Goal: Task Accomplishment & Management: Use online tool/utility

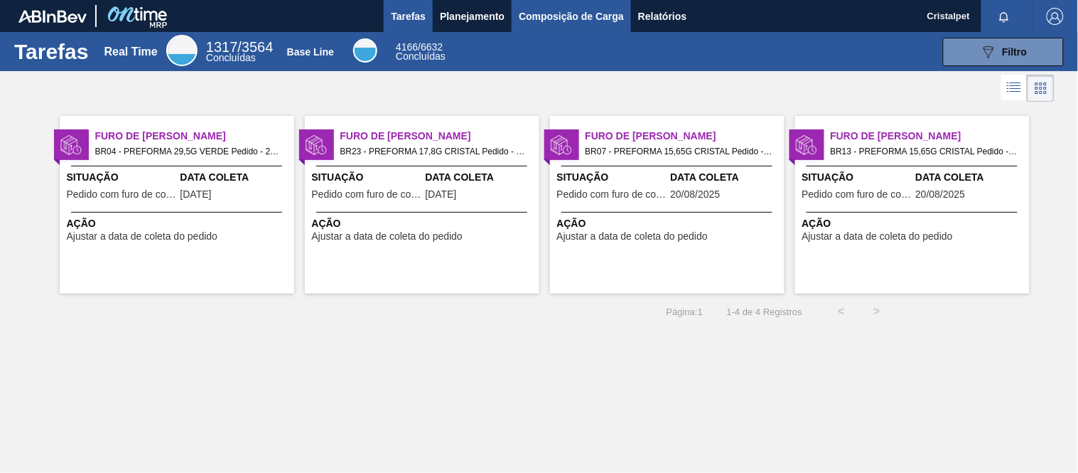
click at [558, 11] on span "Composição de Carga" at bounding box center [571, 16] width 105 height 17
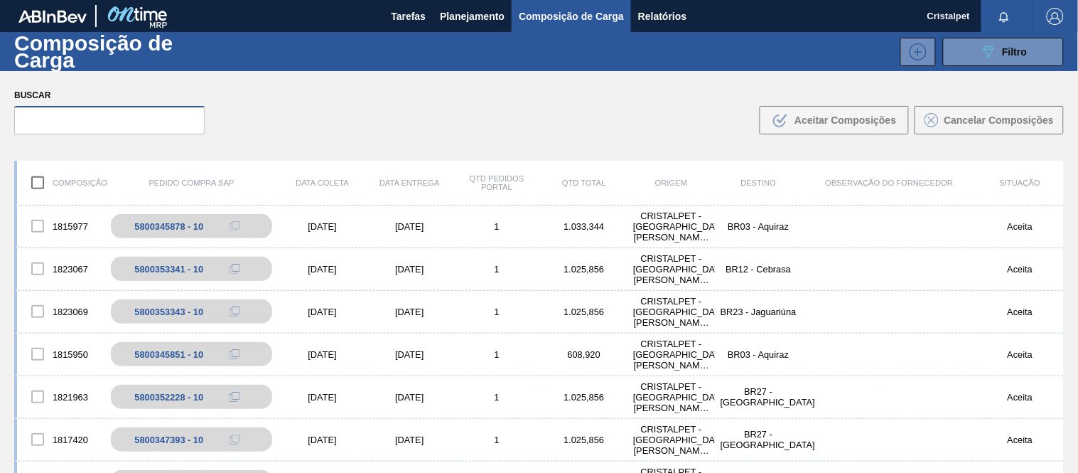
click at [43, 123] on input "text" at bounding box center [109, 120] width 190 height 28
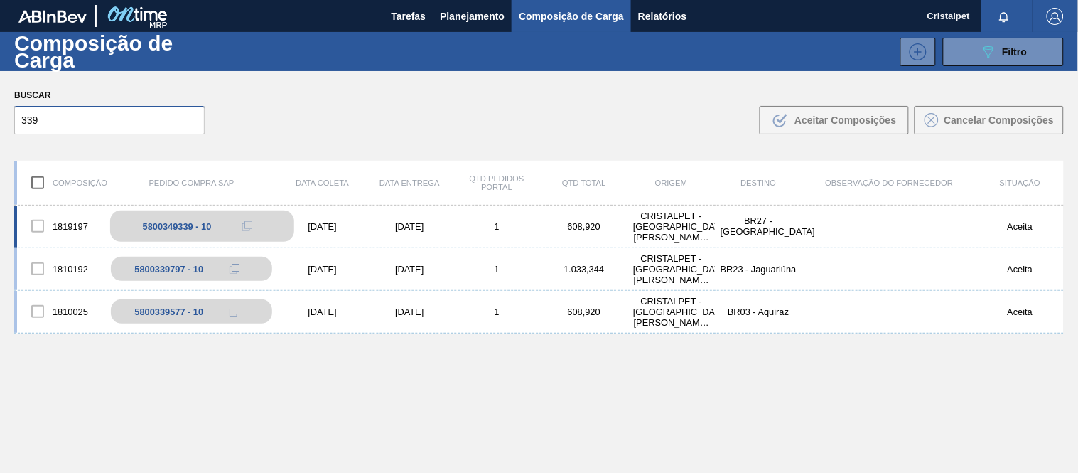
type input "339"
click at [175, 227] on div "5800349339 - 10" at bounding box center [177, 226] width 69 height 11
click at [307, 230] on div "[DATE]" at bounding box center [322, 226] width 87 height 11
click at [308, 230] on div "[DATE]" at bounding box center [322, 226] width 87 height 11
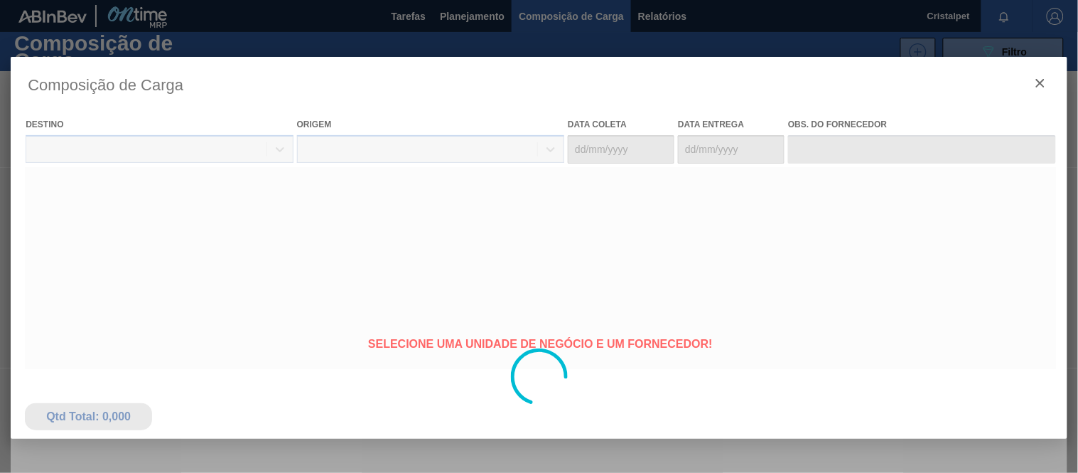
type coleta "25/08/2025"
type entrega "31/08/2025"
